Goal: Find specific page/section: Find specific page/section

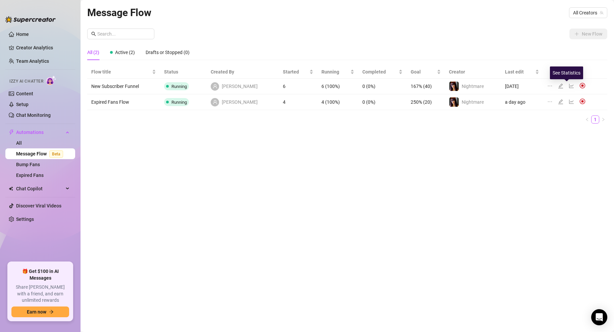
click at [569, 86] on icon "line-chart" at bounding box center [571, 85] width 5 height 5
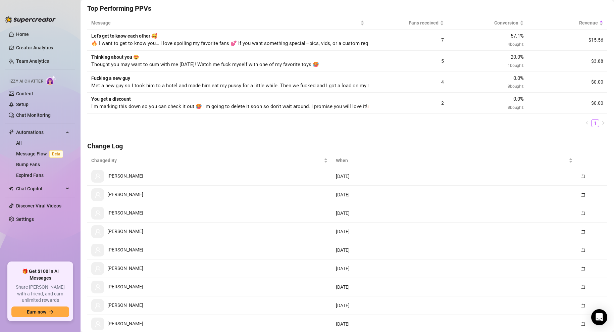
scroll to position [191, 0]
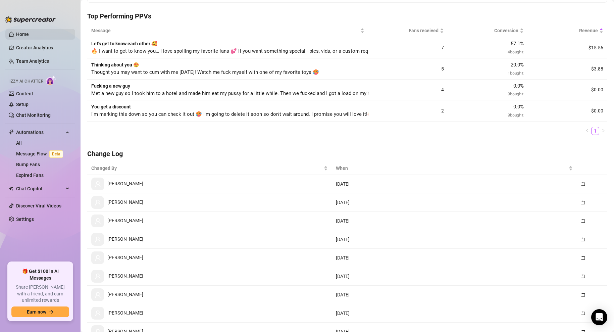
click at [22, 35] on link "Home" at bounding box center [22, 34] width 13 height 5
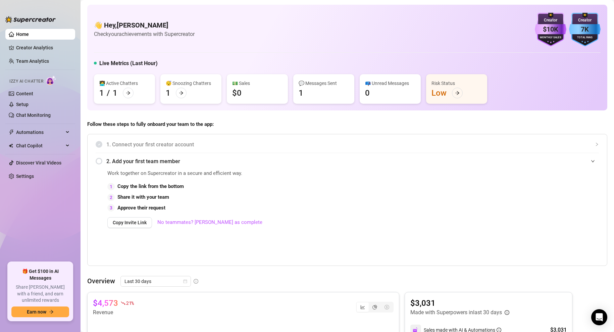
click at [22, 34] on link "Home" at bounding box center [22, 34] width 13 height 5
click at [19, 145] on span "Chat Copilot" at bounding box center [40, 145] width 48 height 11
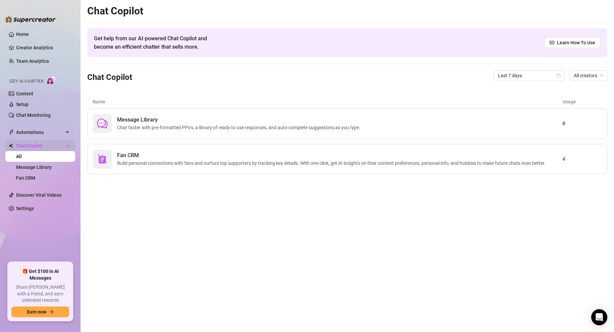
click at [46, 144] on span "Chat Copilot" at bounding box center [40, 145] width 48 height 11
click at [205, 120] on span "Message Library" at bounding box center [240, 120] width 246 height 8
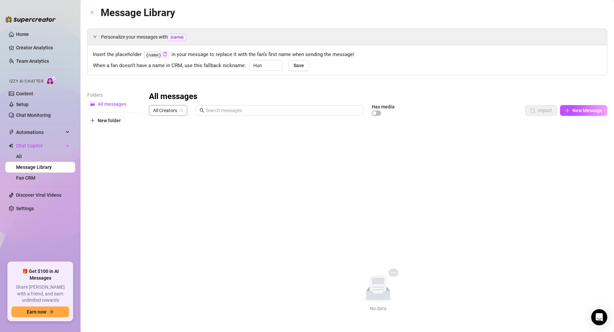
click at [166, 112] on span "All Creators" at bounding box center [168, 110] width 30 height 10
click at [171, 132] on span "Nightmare" at bounding box center [176, 134] width 22 height 7
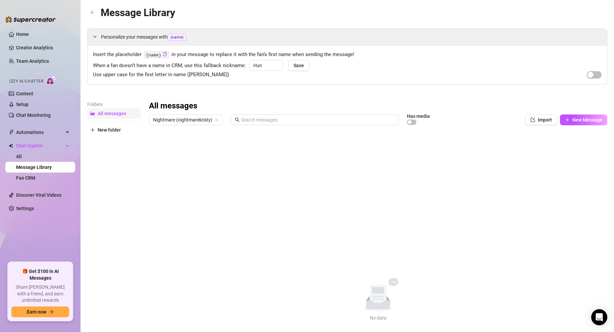
click at [106, 112] on span "All messages" at bounding box center [112, 113] width 29 height 5
